Goal: Use online tool/utility: Utilize a website feature to perform a specific function

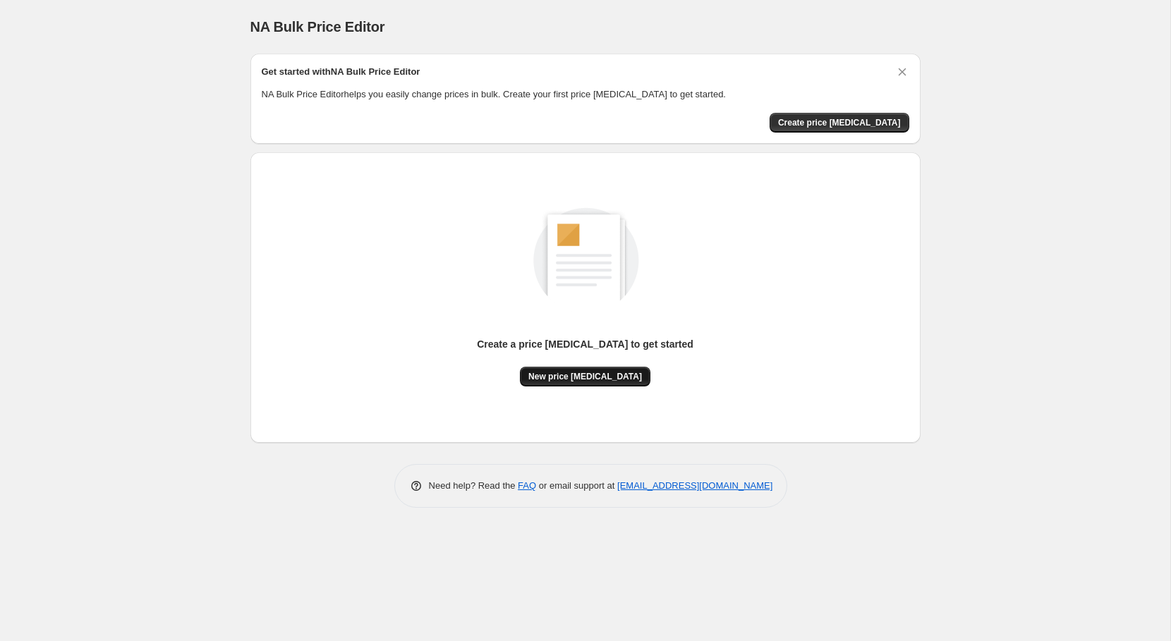
click at [597, 382] on button "New price [MEDICAL_DATA]" at bounding box center [585, 377] width 131 height 20
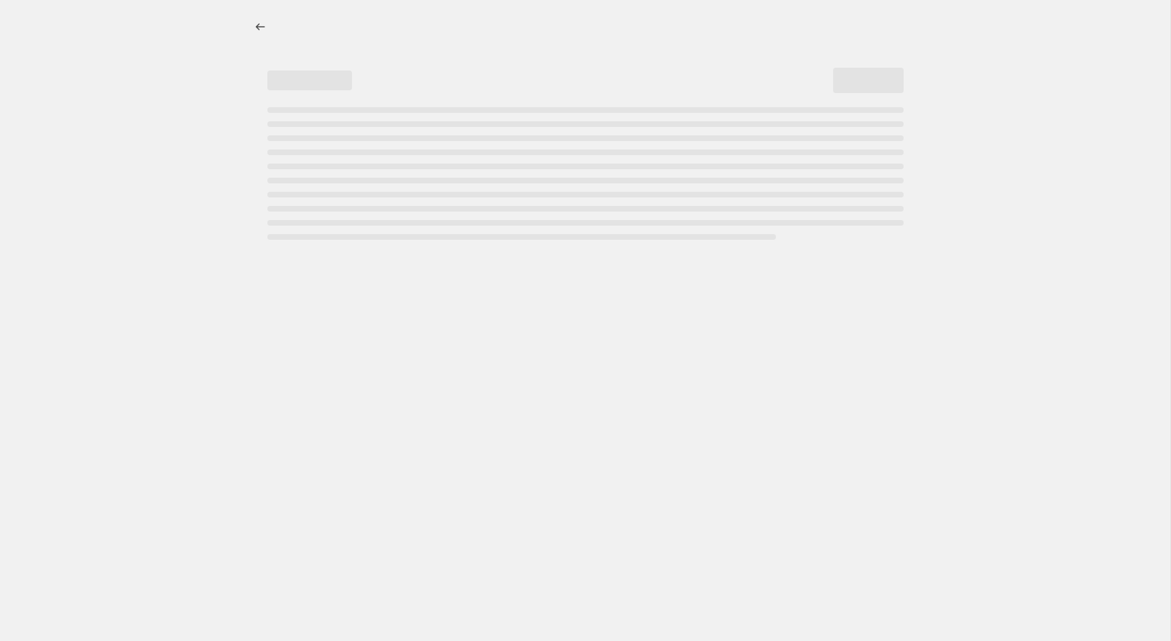
select select "percentage"
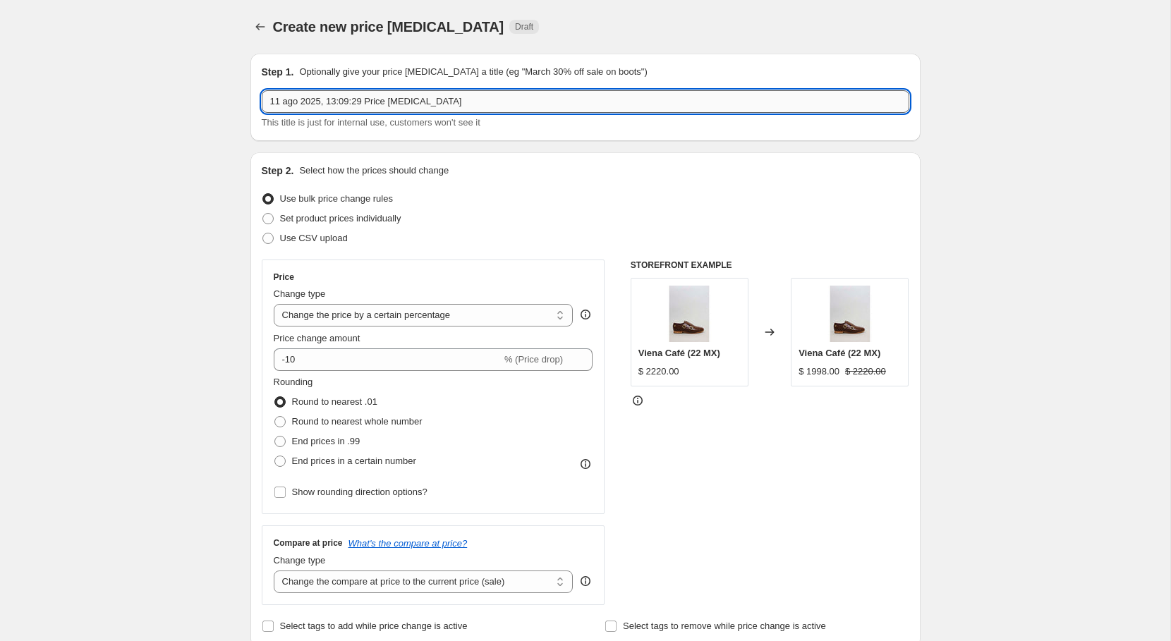
click at [416, 93] on input "11 ago 2025, 13:09:29 Price [MEDICAL_DATA]" at bounding box center [586, 101] width 648 height 23
type input "Sin descuentos"
click at [458, 324] on select "Change the price to a certain amount Change the price by a certain amount Chang…" at bounding box center [424, 315] width 300 height 23
